Goal: Task Accomplishment & Management: Manage account settings

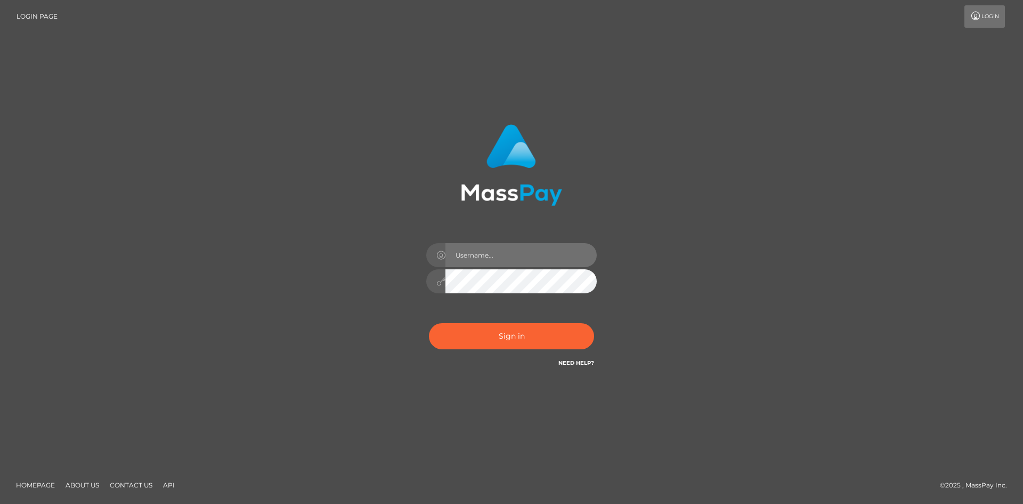
click at [488, 261] on input "text" at bounding box center [521, 255] width 151 height 24
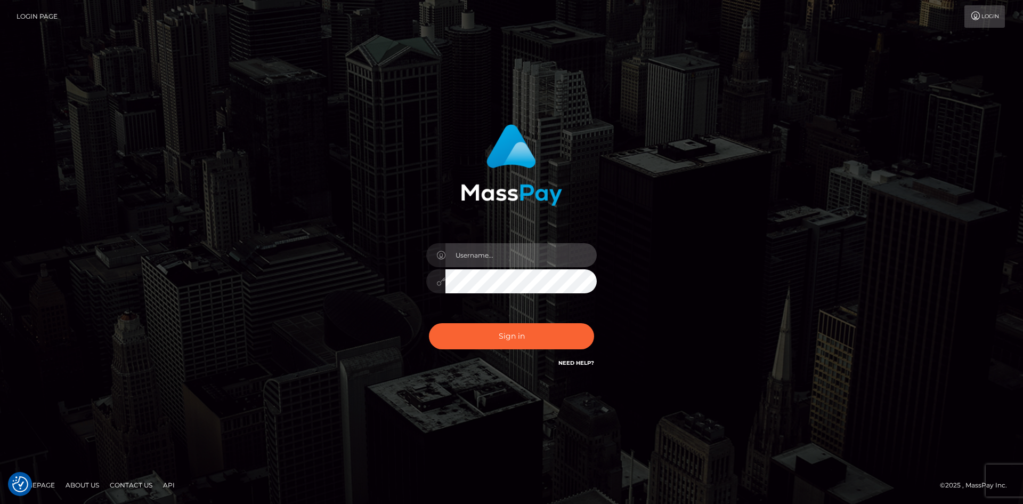
click at [490, 258] on input "text" at bounding box center [521, 255] width 151 height 24
type input "faisal_uplift"
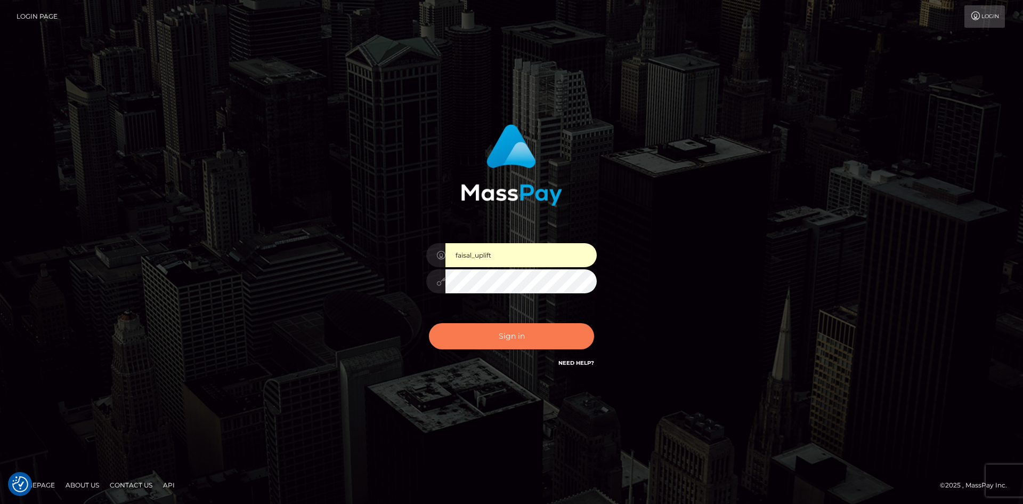
click at [530, 338] on button "Sign in" at bounding box center [511, 336] width 165 height 26
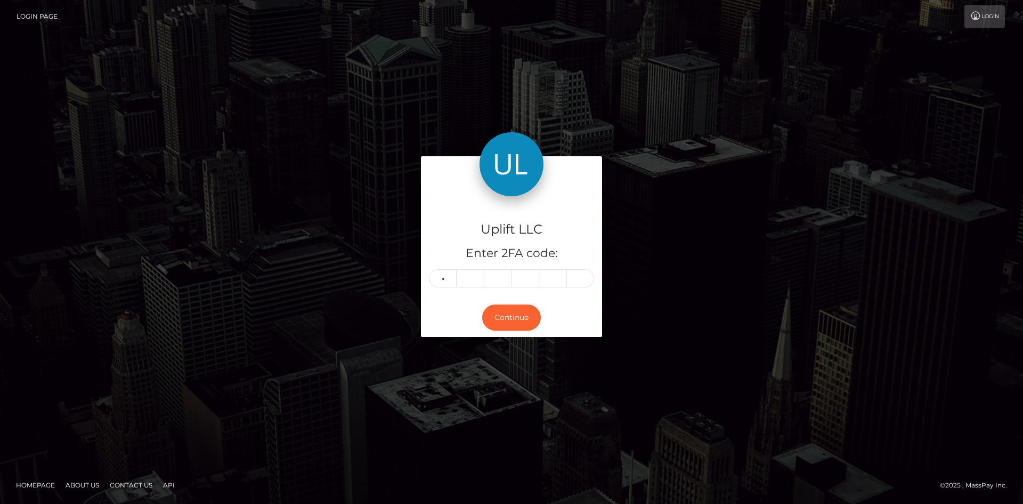
type input "7"
type input "4"
type input "6"
type input "2"
type input "9"
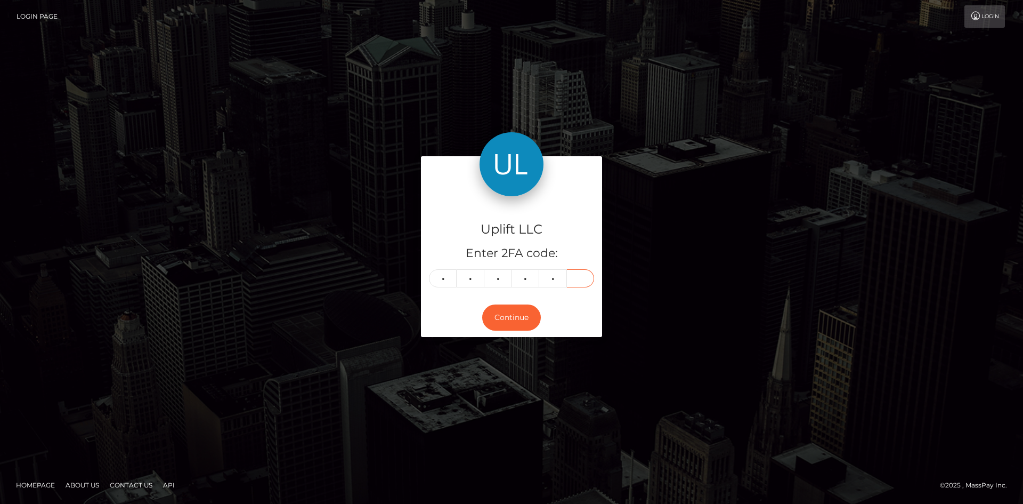
type input "3"
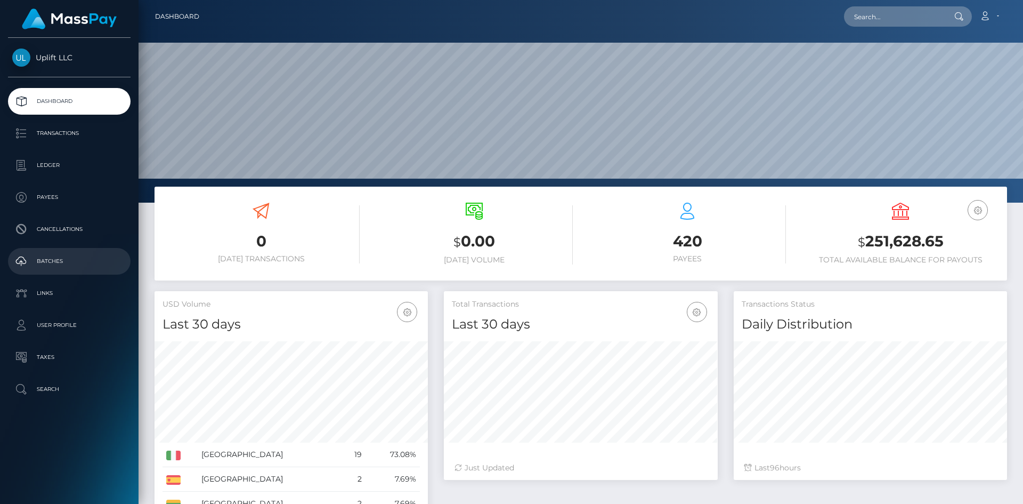
click at [58, 263] on p "Batches" at bounding box center [69, 261] width 114 height 16
